Goal: Information Seeking & Learning: Learn about a topic

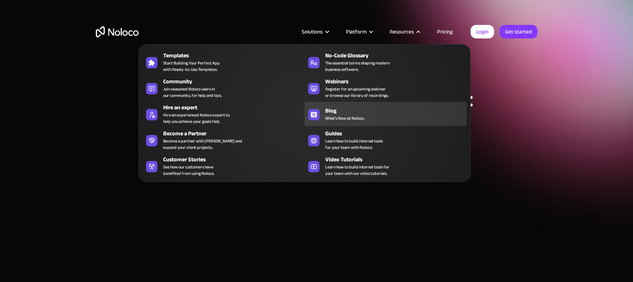
click at [348, 113] on div "Blog" at bounding box center [397, 111] width 145 height 9
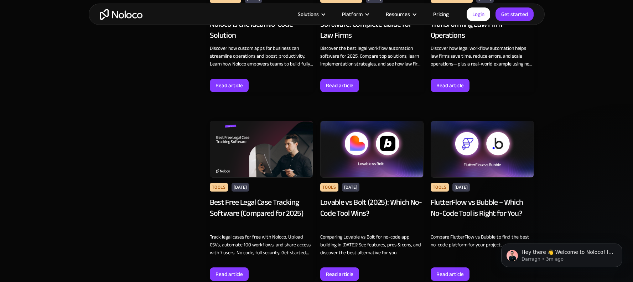
scroll to position [2774, 0]
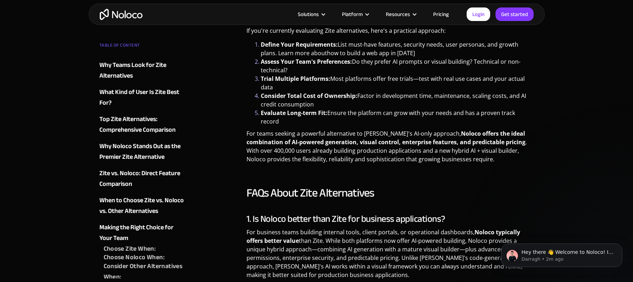
scroll to position [3470, 0]
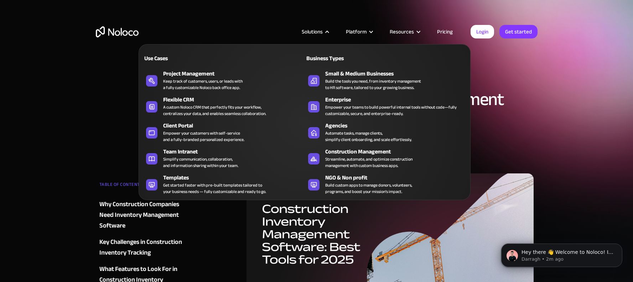
scroll to position [9, 0]
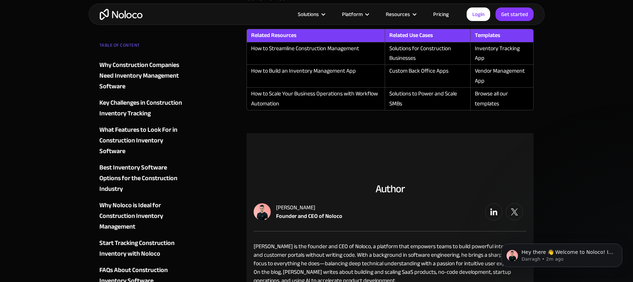
scroll to position [2429, 0]
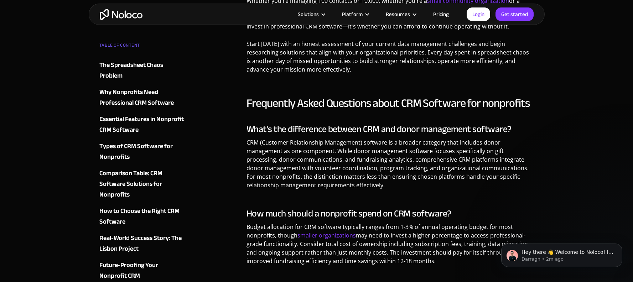
scroll to position [4819, 0]
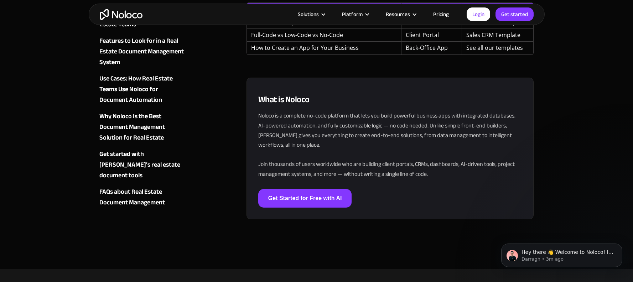
scroll to position [2039, 0]
